Goal: Check status: Check status

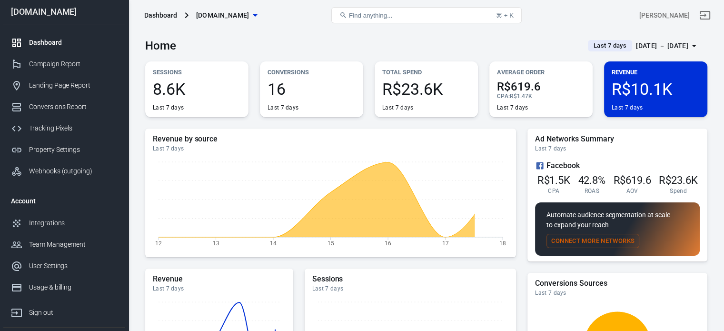
click at [648, 50] on div "[DATE] － [DATE]" at bounding box center [662, 46] width 52 height 12
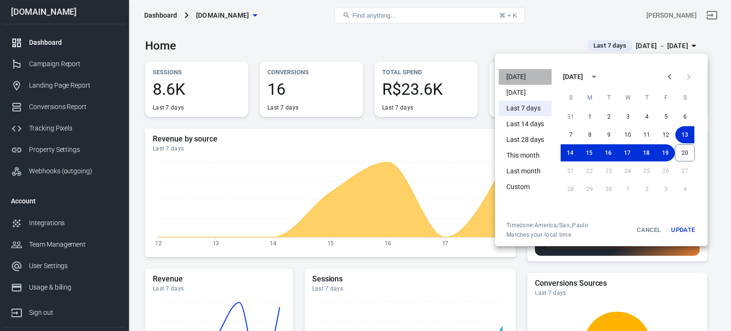
click at [528, 73] on li "[DATE]" at bounding box center [525, 77] width 53 height 16
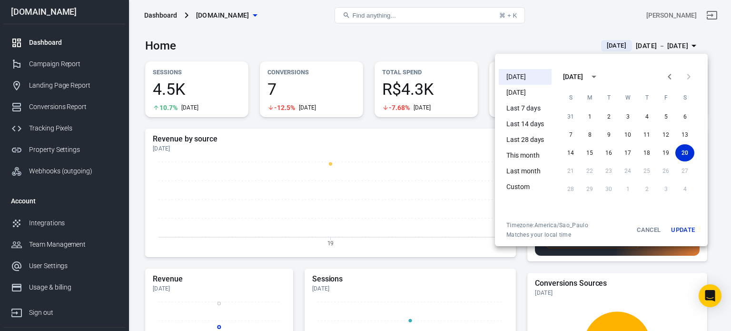
click at [542, 29] on div at bounding box center [365, 165] width 731 height 331
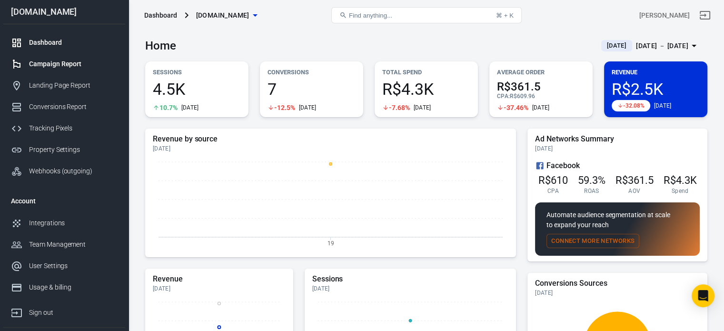
click at [67, 60] on div "Campaign Report" at bounding box center [73, 64] width 89 height 10
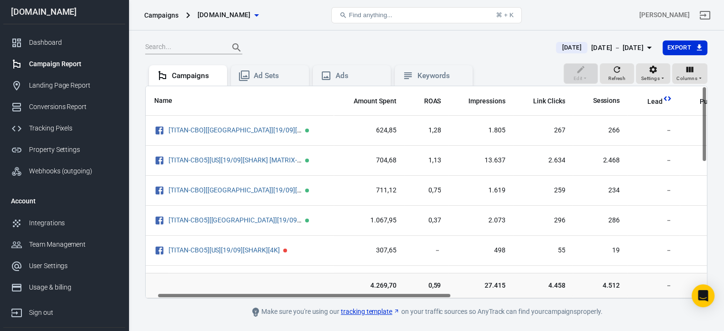
scroll to position [0, 22]
drag, startPoint x: 329, startPoint y: 294, endPoint x: 341, endPoint y: 301, distance: 13.9
click at [341, 301] on main "[DATE] [DATE] － [DATE] Export Edit Refresh Settings Columns Campaigns Ad Sets A…" at bounding box center [426, 179] width 562 height 278
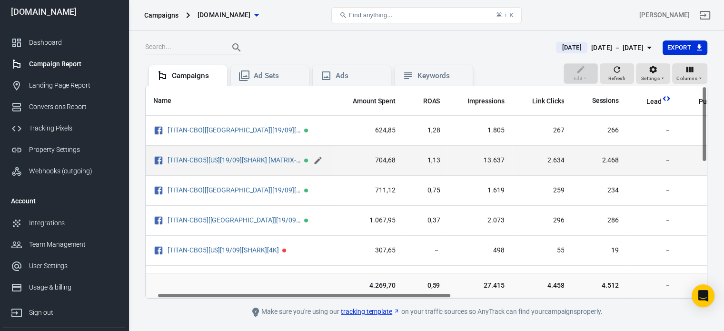
click at [317, 159] on icon "scrollable content" at bounding box center [318, 161] width 10 height 10
click at [295, 155] on input "[TITAN-CBO5][US][19/09][SHARK] [MATRIX-WW]" at bounding box center [237, 160] width 139 height 12
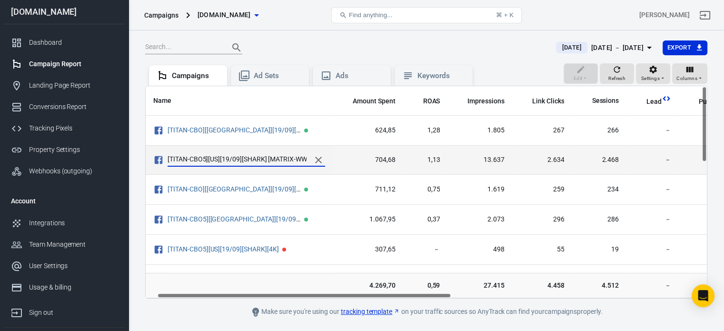
click at [295, 155] on input "[TITAN-CBO5][US][19/09][SHARK] [MATRIX-WW]" at bounding box center [237, 160] width 139 height 12
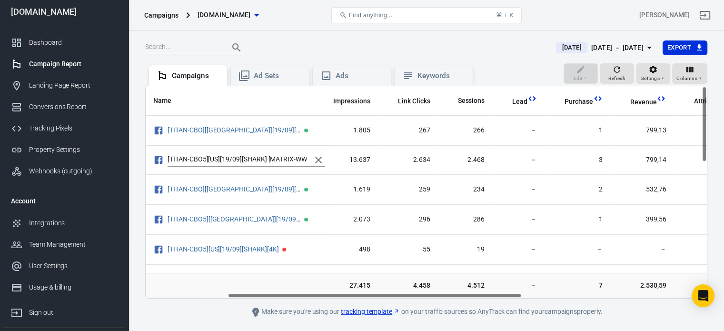
scroll to position [0, 155]
drag, startPoint x: 345, startPoint y: 294, endPoint x: 416, endPoint y: 298, distance: 70.5
click at [416, 298] on div "Name Amount Spent ROAS Impressions Link Clicks Sessions Lead Purchase Revenue A…" at bounding box center [426, 192] width 561 height 212
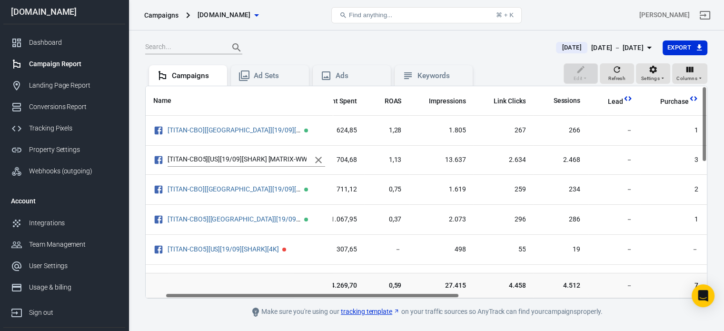
scroll to position [0, 0]
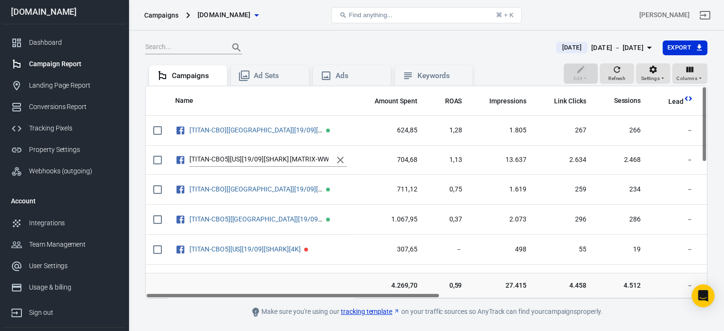
drag, startPoint x: 417, startPoint y: 295, endPoint x: 329, endPoint y: 301, distance: 87.3
click at [329, 301] on main "[DATE] [DATE] － [DATE] Export Edit Refresh Settings Columns Campaigns Ad Sets A…" at bounding box center [426, 179] width 562 height 278
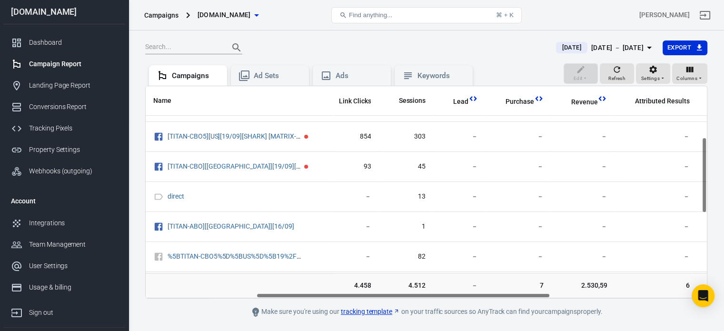
scroll to position [143, 232]
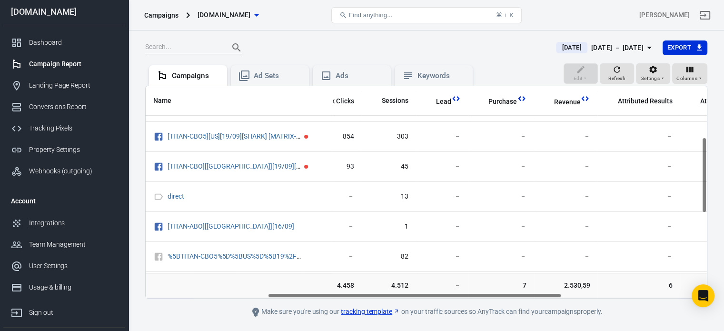
drag, startPoint x: 371, startPoint y: 294, endPoint x: 493, endPoint y: 296, distance: 122.4
click at [493, 296] on div "Name Amount Spent ROAS Impressions Link Clicks Sessions Lead Purchase Revenue A…" at bounding box center [426, 192] width 561 height 212
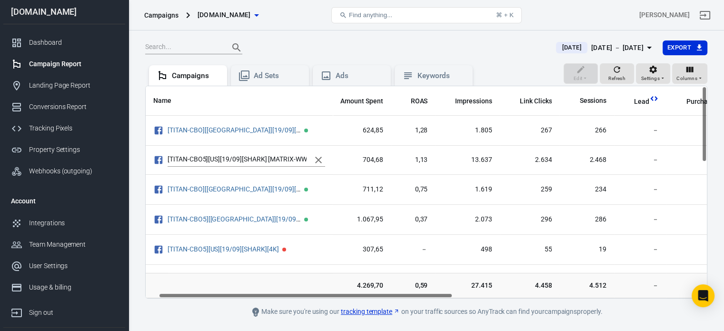
scroll to position [0, 23]
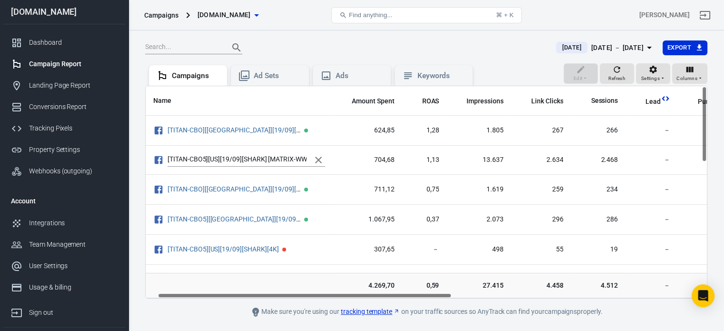
drag, startPoint x: 445, startPoint y: 295, endPoint x: 336, endPoint y: 304, distance: 109.9
click at [336, 304] on main "[DATE] [DATE] － [DATE] Export Edit Refresh Settings Columns Campaigns Ad Sets A…" at bounding box center [426, 179] width 562 height 278
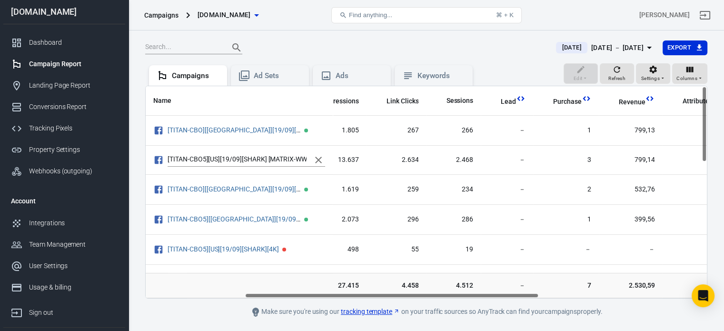
scroll to position [0, 189]
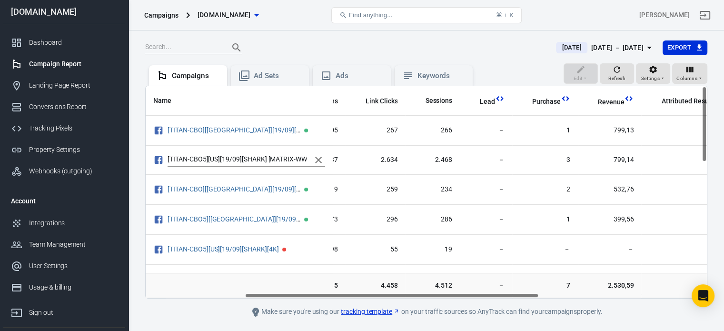
drag, startPoint x: 335, startPoint y: 293, endPoint x: 423, endPoint y: 297, distance: 87.7
click at [423, 297] on div "Name Amount Spent ROAS Impressions Link Clicks Sessions Lead Purchase Revenue A…" at bounding box center [426, 192] width 561 height 212
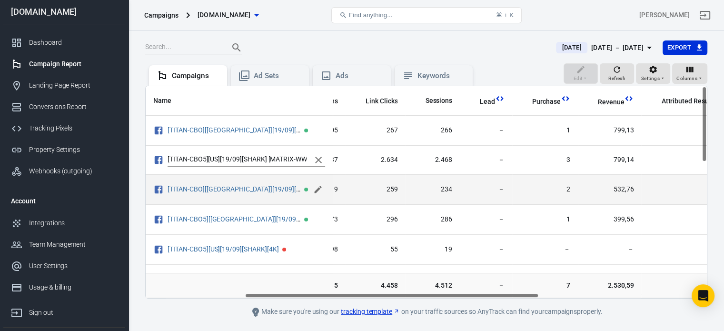
click at [317, 186] on icon "scrollable content" at bounding box center [318, 190] width 10 height 10
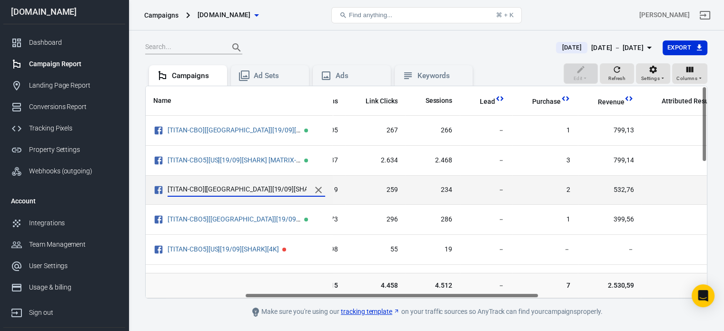
click at [301, 187] on input "[TITAN-CBO][[GEOGRAPHIC_DATA]][19/09][SHARK][MATRIX]" at bounding box center [237, 190] width 139 height 12
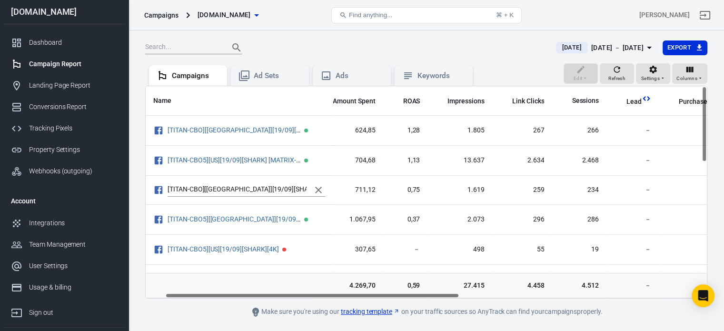
scroll to position [0, 43]
drag, startPoint x: 412, startPoint y: 294, endPoint x: 336, endPoint y: 295, distance: 76.2
click at [336, 295] on div "Name Amount Spent ROAS Impressions Link Clicks Sessions Lead Purchase Revenue A…" at bounding box center [426, 192] width 561 height 212
click at [598, 49] on div "[DATE] － [DATE]" at bounding box center [617, 48] width 52 height 12
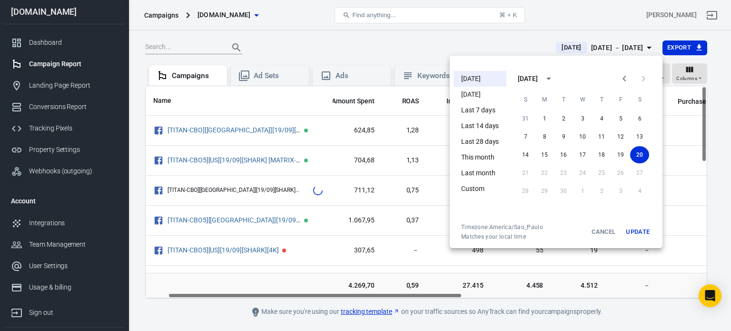
click at [486, 92] on li "[DATE]" at bounding box center [480, 95] width 53 height 16
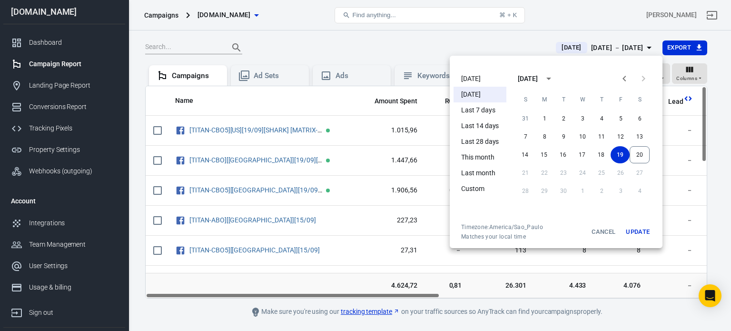
click at [381, 38] on div at bounding box center [365, 165] width 731 height 331
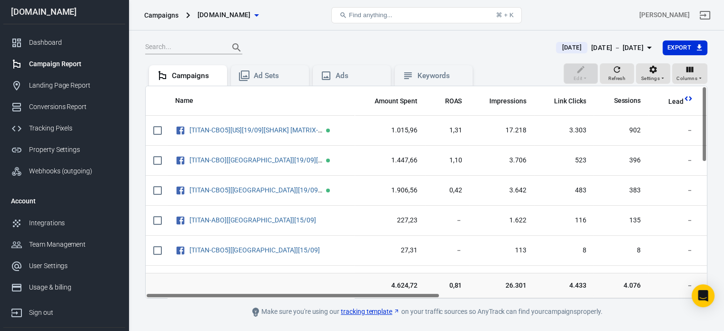
click at [596, 45] on div "[DATE] － [DATE]" at bounding box center [617, 48] width 52 height 12
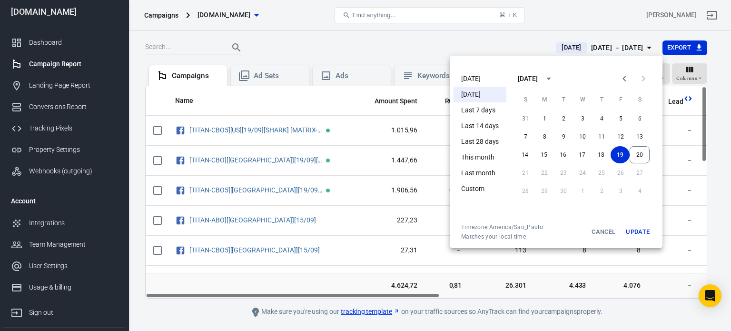
click at [488, 70] on ul "[DATE] [DATE] Last 7 days Last 14 days Last 28 days This month Last month Custom" at bounding box center [480, 145] width 53 height 156
click at [485, 76] on li "[DATE]" at bounding box center [480, 79] width 53 height 16
click at [425, 49] on div at bounding box center [365, 165] width 731 height 331
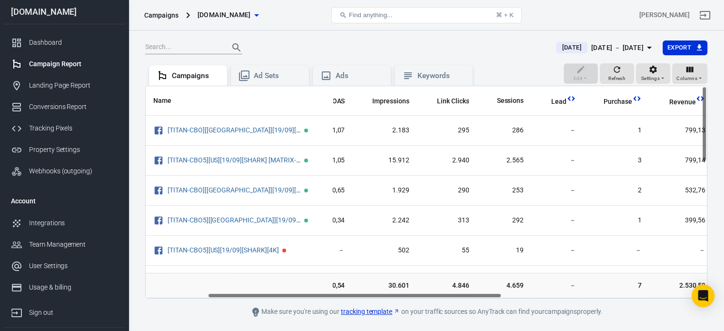
scroll to position [0, 118]
drag, startPoint x: 376, startPoint y: 295, endPoint x: 438, endPoint y: 293, distance: 62.4
click at [438, 293] on div "Name Amount Spent ROAS Impressions Link Clicks Sessions Lead Purchase Revenue A…" at bounding box center [426, 192] width 561 height 212
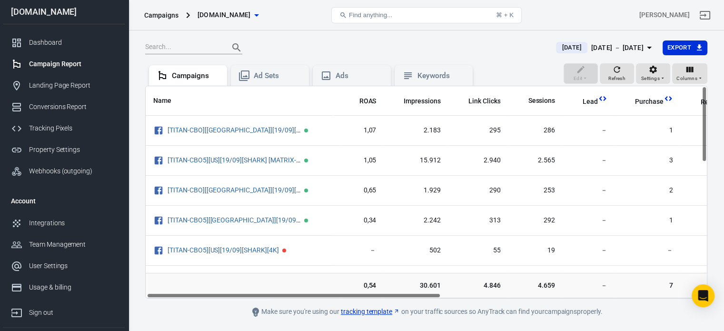
scroll to position [0, 0]
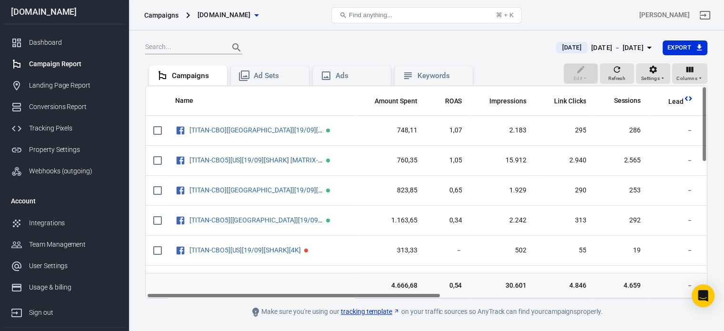
drag, startPoint x: 415, startPoint y: 295, endPoint x: 328, endPoint y: 297, distance: 86.7
click at [328, 297] on div "Name Amount Spent ROAS Impressions Link Clicks Sessions Lead Purchase Revenue A…" at bounding box center [426, 192] width 561 height 212
drag, startPoint x: 366, startPoint y: 296, endPoint x: 332, endPoint y: 301, distance: 33.8
click at [332, 301] on main "[DATE] [DATE] － [DATE] Export Edit Refresh Settings Columns Campaigns Ad Sets A…" at bounding box center [426, 179] width 562 height 278
click at [628, 45] on div "[DATE] － [DATE]" at bounding box center [617, 48] width 52 height 12
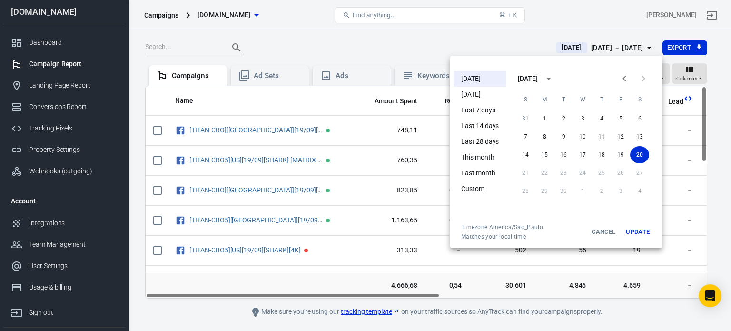
click at [160, 220] on div at bounding box center [365, 165] width 731 height 331
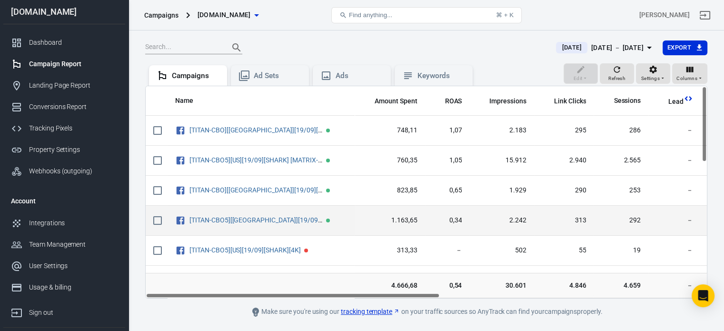
click at [157, 220] on input "scrollable content" at bounding box center [158, 220] width 20 height 20
checkbox input "true"
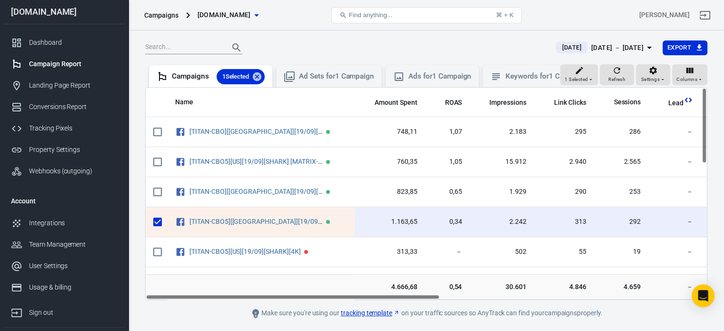
click at [604, 45] on div "[DATE] － [DATE]" at bounding box center [617, 48] width 52 height 12
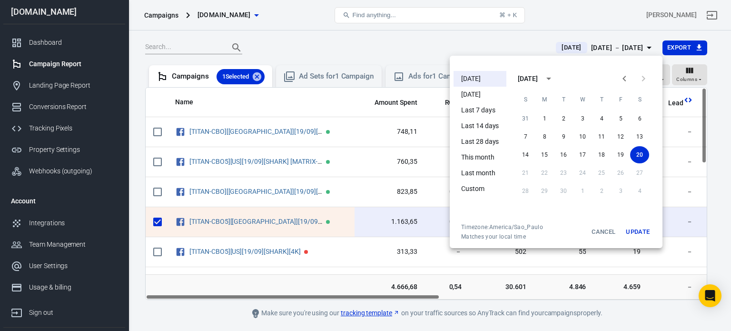
click at [493, 116] on li "Last 7 days" at bounding box center [480, 110] width 53 height 16
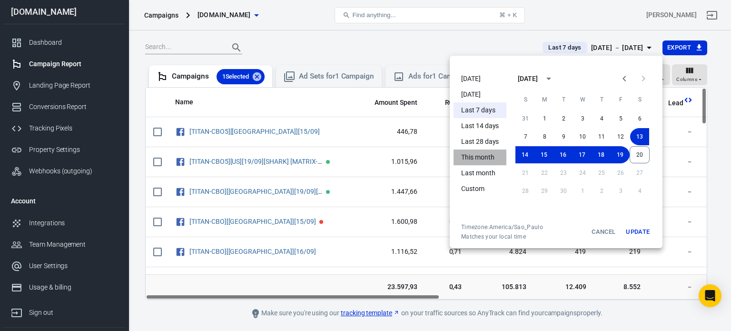
click at [488, 156] on li "This month" at bounding box center [480, 158] width 53 height 16
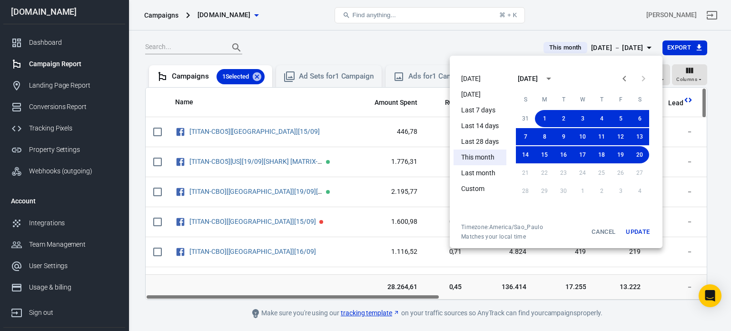
click at [430, 38] on div at bounding box center [365, 165] width 731 height 331
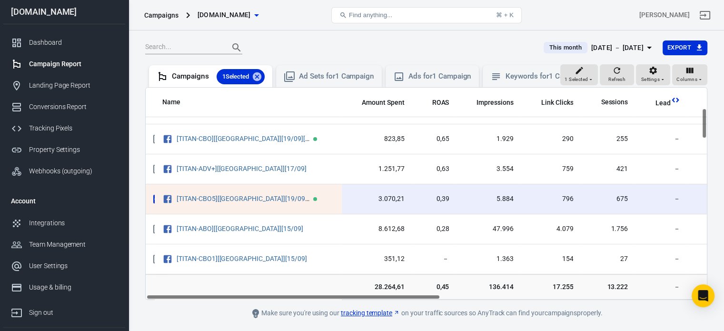
scroll to position [143, 0]
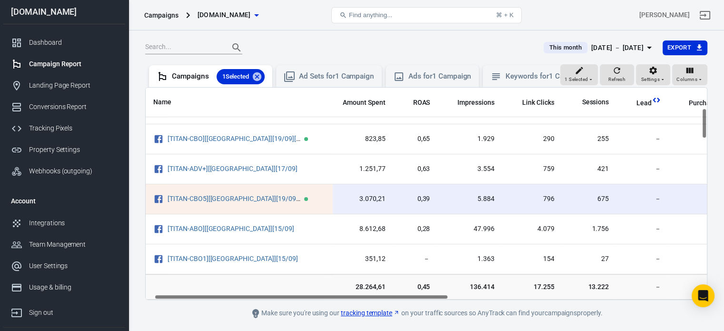
drag, startPoint x: 383, startPoint y: 305, endPoint x: 400, endPoint y: 306, distance: 17.2
click at [400, 299] on div "Name Amount Spent ROAS Impressions Link Clicks Sessions Lead Purchase Revenue A…" at bounding box center [426, 194] width 561 height 212
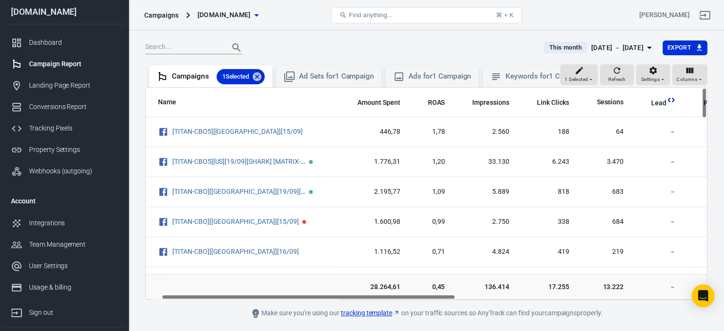
scroll to position [0, 0]
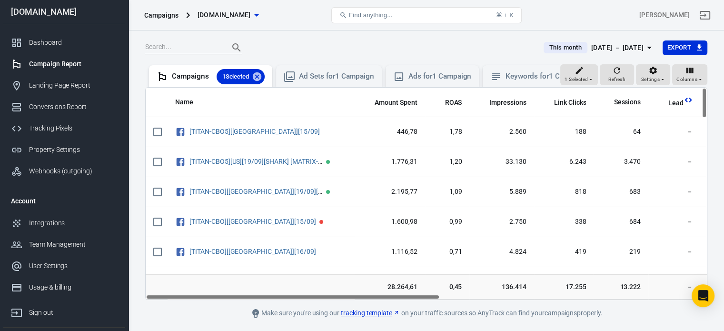
drag, startPoint x: 411, startPoint y: 303, endPoint x: 349, endPoint y: 304, distance: 61.4
click at [349, 299] on div "Name Amount Spent ROAS Impressions Link Clicks Sessions Lead Purchase Revenue A…" at bounding box center [426, 194] width 561 height 212
